Goal: Entertainment & Leisure: Consume media (video, audio)

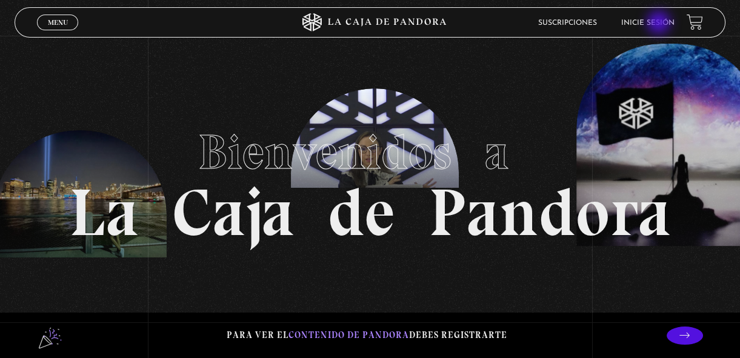
click at [660, 24] on link "Inicie sesión" at bounding box center [647, 22] width 53 height 7
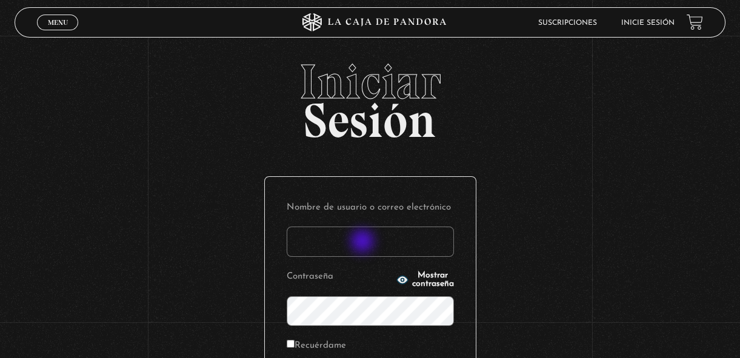
click at [364, 242] on input "Nombre de usuario o correo electrónico" at bounding box center [370, 242] width 167 height 30
drag, startPoint x: 364, startPoint y: 242, endPoint x: 376, endPoint y: 176, distance: 67.9
click at [376, 177] on div "Nombre de usuario o correo electrónico Contraseña Mostrar contraseña Recuérdame…" at bounding box center [370, 301] width 211 height 248
type input "margothvm23@gmail.com"
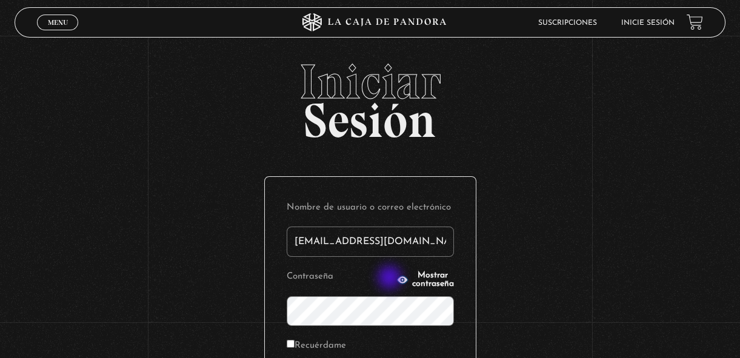
click at [412, 279] on span "Mostrar contraseña" at bounding box center [433, 279] width 42 height 17
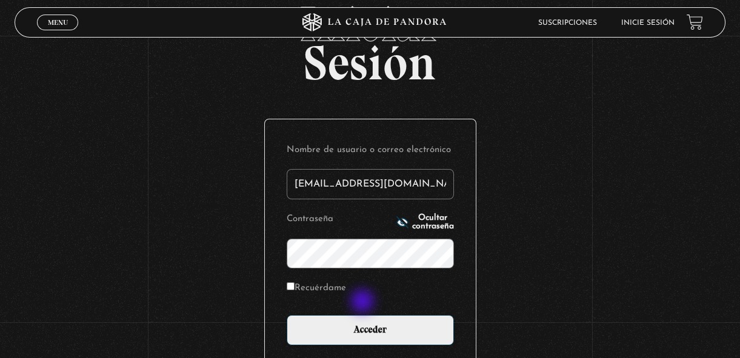
scroll to position [124, 0]
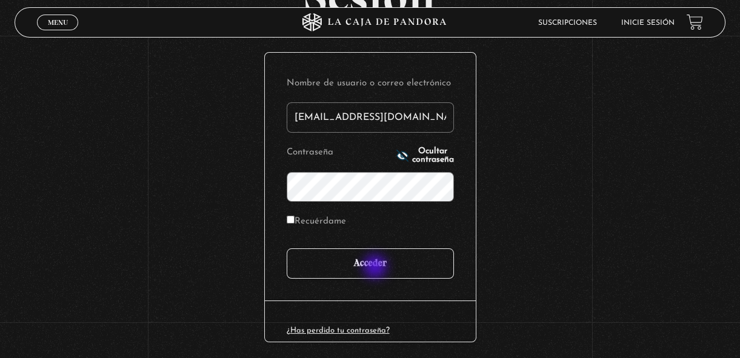
click at [376, 268] on input "Acceder" at bounding box center [370, 263] width 167 height 30
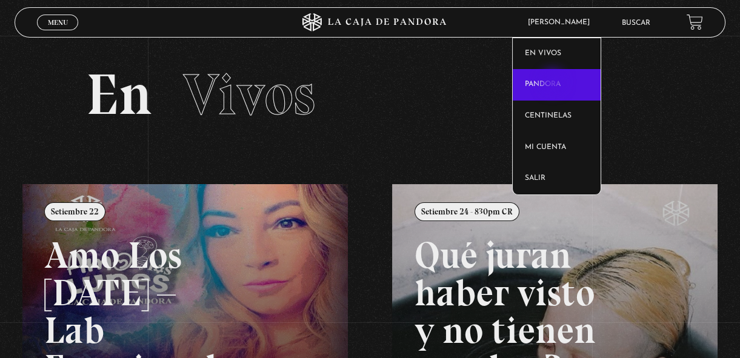
click at [554, 83] on link "Pandora" at bounding box center [557, 85] width 88 height 32
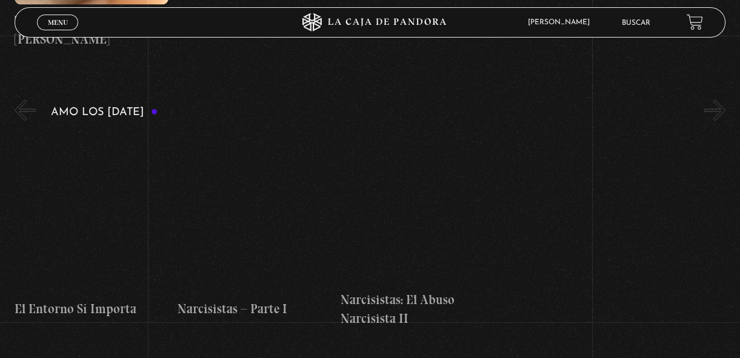
scroll to position [4092, 0]
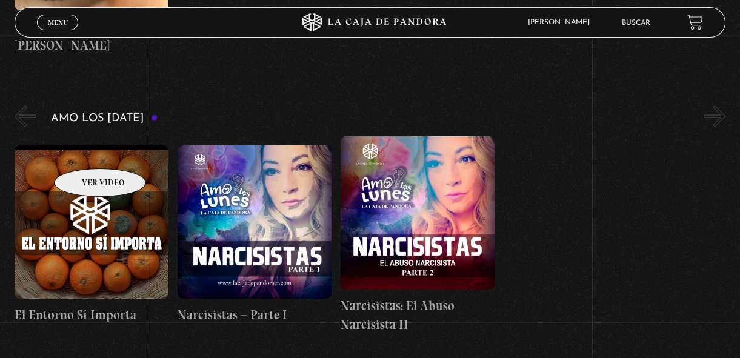
click at [84, 150] on figure at bounding box center [92, 222] width 154 height 154
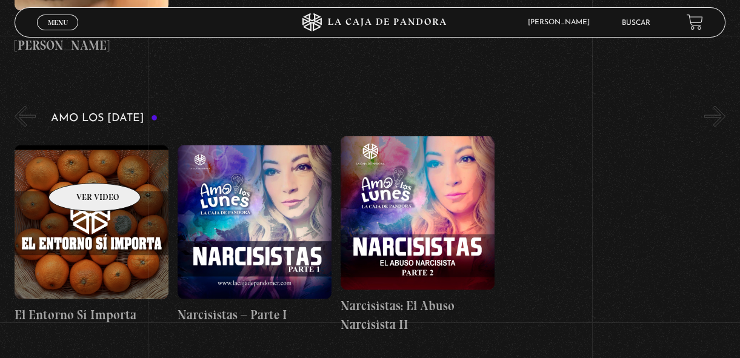
click at [79, 165] on figure at bounding box center [92, 222] width 154 height 154
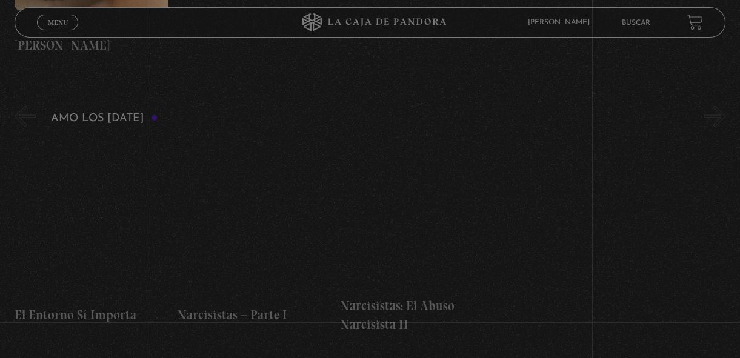
scroll to position [4092, 0]
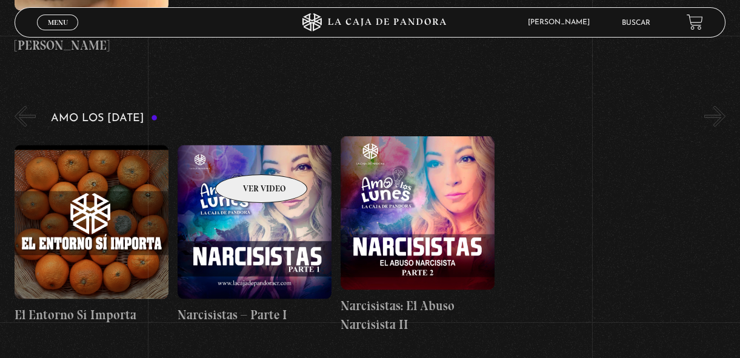
click at [245, 156] on figure at bounding box center [255, 222] width 154 height 154
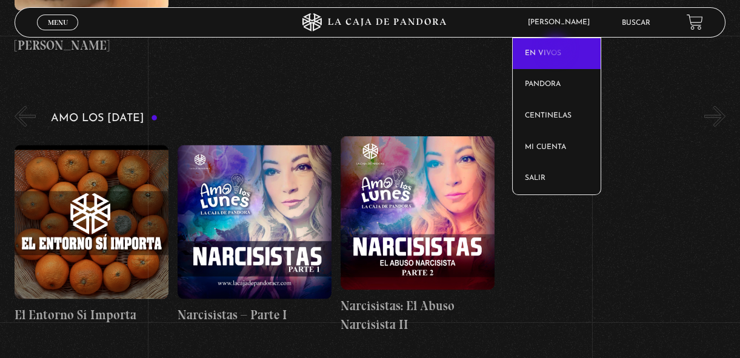
drag, startPoint x: 561, startPoint y: 25, endPoint x: 557, endPoint y: 50, distance: 25.2
click at [557, 36] on article "[PERSON_NAME] En vivos Pandora Centinelas Mi cuenta Salir" at bounding box center [566, 22] width 89 height 28
click at [556, 50] on link "En vivos" at bounding box center [557, 54] width 88 height 32
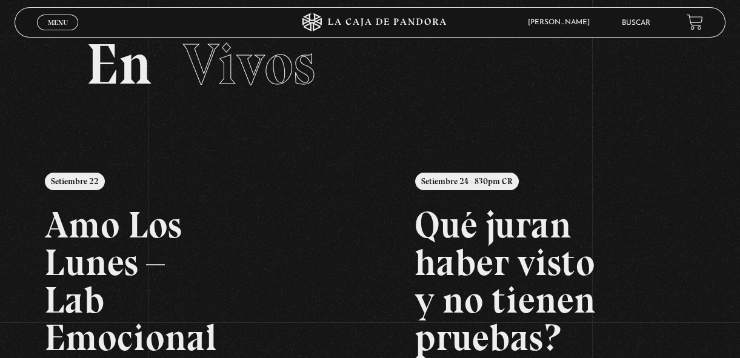
scroll to position [19, 0]
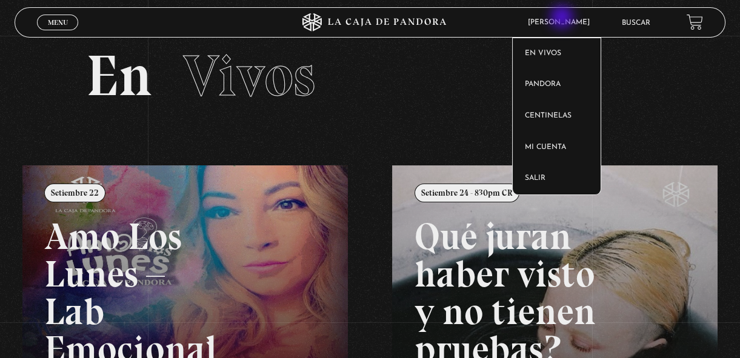
click at [563, 19] on span "[PERSON_NAME]" at bounding box center [562, 22] width 80 height 7
click at [569, 18] on article "Margoth Vargas En vivos Pandora Centinelas Mi cuenta Salir" at bounding box center [566, 22] width 89 height 28
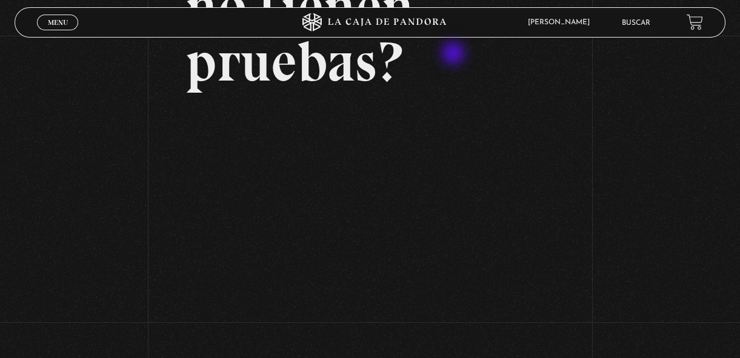
scroll to position [232, 0]
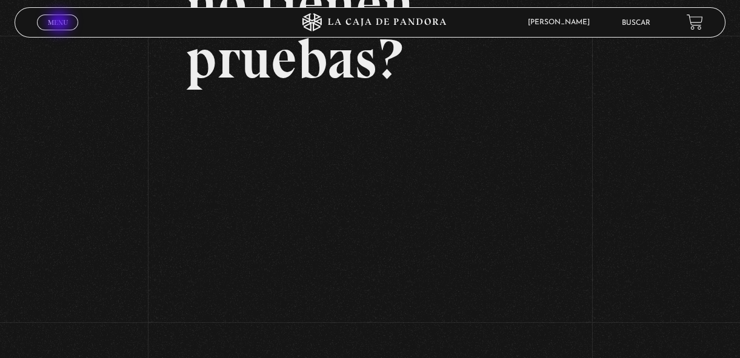
click at [61, 23] on span "Menu" at bounding box center [58, 22] width 20 height 7
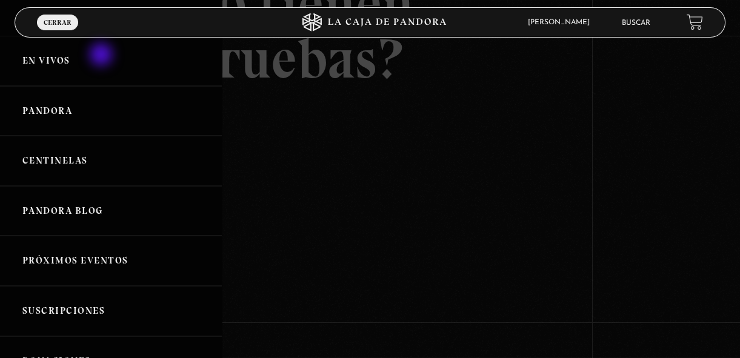
click at [102, 56] on link "En vivos" at bounding box center [111, 61] width 222 height 50
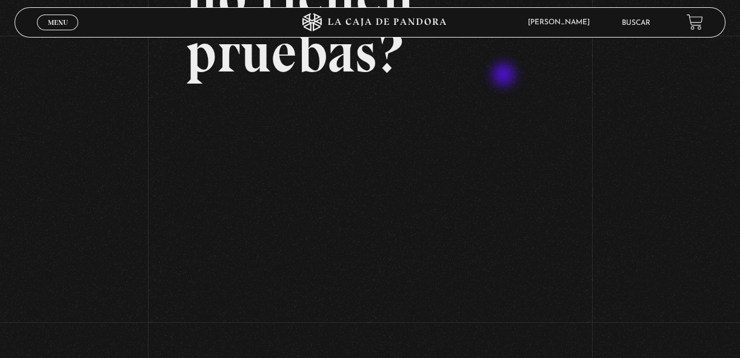
scroll to position [235, 0]
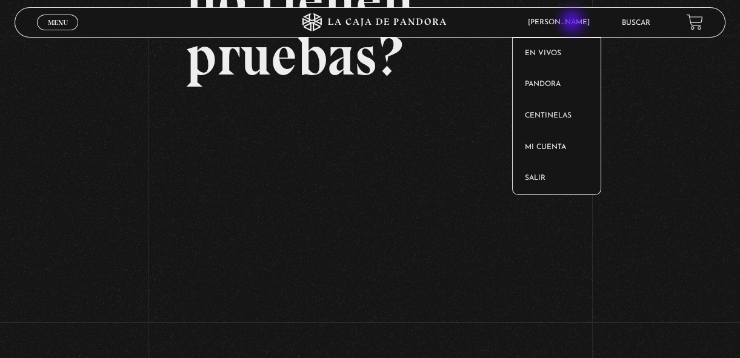
click at [573, 22] on span "[PERSON_NAME]" at bounding box center [562, 22] width 80 height 7
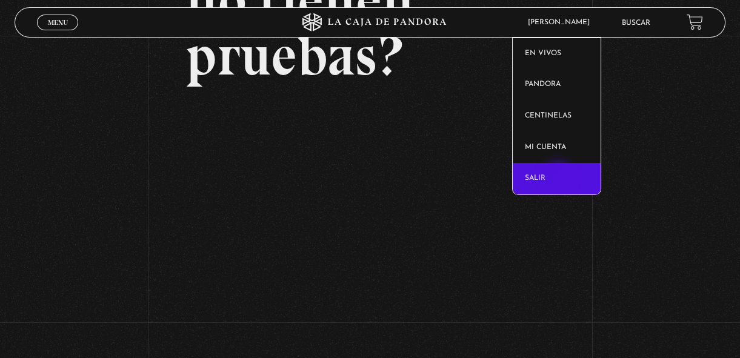
click at [559, 176] on link "Salir" at bounding box center [557, 179] width 88 height 32
